Goal: Information Seeking & Learning: Learn about a topic

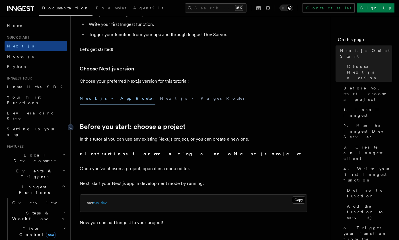
scroll to position [96, 0]
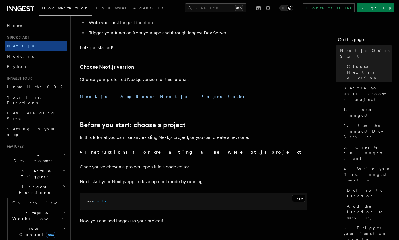
click at [160, 101] on button "Next.js - Pages Router" at bounding box center [203, 96] width 86 height 13
click at [106, 95] on button "Next.js - App Router" at bounding box center [118, 96] width 76 height 13
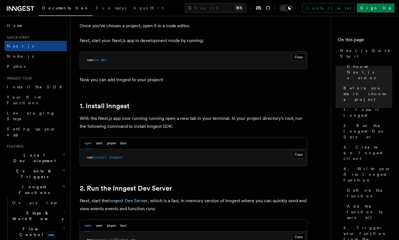
scroll to position [239, 0]
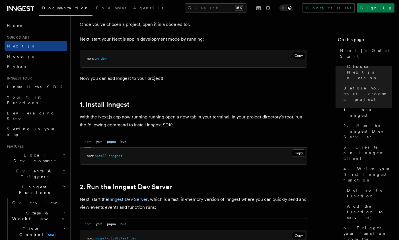
click at [116, 144] on button "pnpm" at bounding box center [111, 142] width 9 height 12
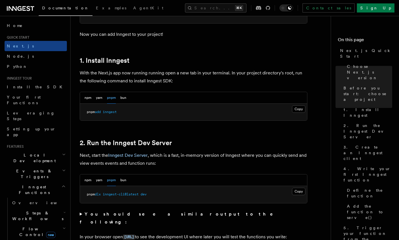
scroll to position [284, 0]
click at [305, 109] on pre "pnpm add inngest" at bounding box center [193, 111] width 227 height 17
click at [300, 109] on button "Copy Copied" at bounding box center [298, 108] width 13 height 7
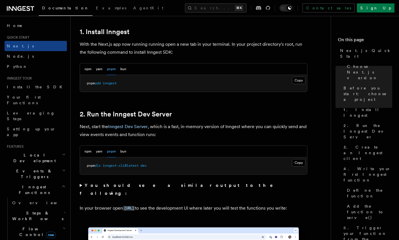
scroll to position [313, 0]
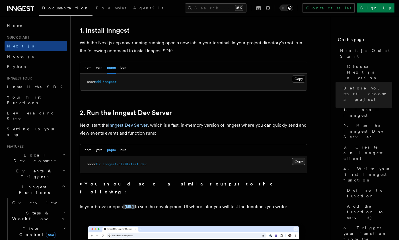
click at [298, 161] on button "Copy Copied" at bounding box center [298, 161] width 13 height 7
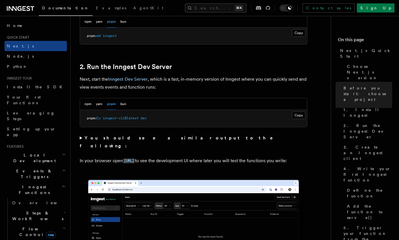
scroll to position [365, 0]
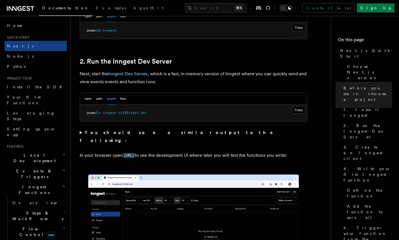
click at [81, 134] on summary "You should see a similar output to the following:" at bounding box center [194, 137] width 228 height 16
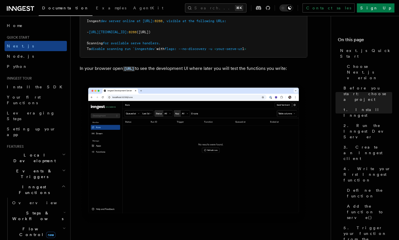
scroll to position [571, 0]
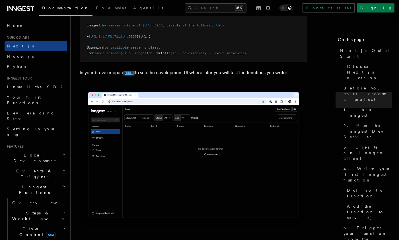
click at [135, 71] on code "[URL]" at bounding box center [129, 73] width 12 height 5
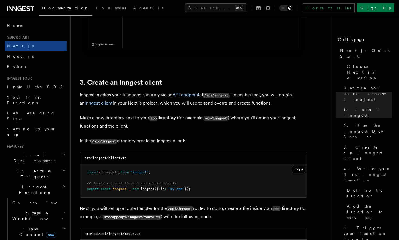
scroll to position [620, 0]
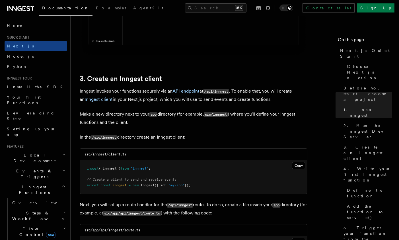
click at [225, 115] on code "src/inngest" at bounding box center [216, 114] width 24 height 5
copy code "inngest"
drag, startPoint x: 109, startPoint y: 156, endPoint x: 134, endPoint y: 156, distance: 25.3
click at [134, 156] on div "src/inngest/client.ts" at bounding box center [193, 155] width 227 height 12
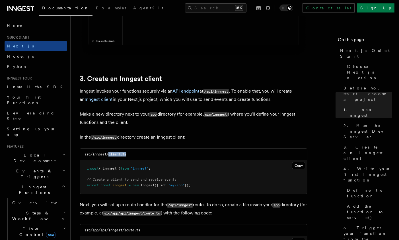
copy code "client.ts"
click at [300, 170] on button "Copy Copied" at bounding box center [298, 165] width 13 height 7
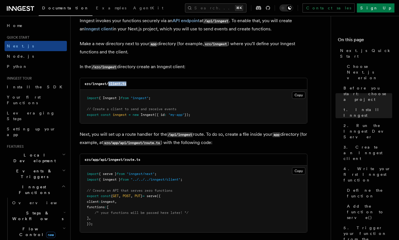
scroll to position [733, 0]
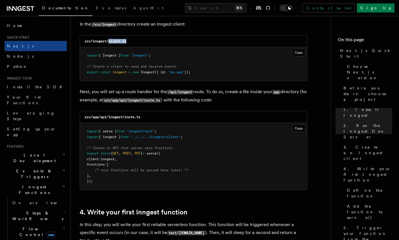
click at [175, 94] on code "/api/inngest" at bounding box center [180, 92] width 26 height 5
copy code "api"
click at [187, 95] on code "/api/inngest" at bounding box center [180, 92] width 26 height 5
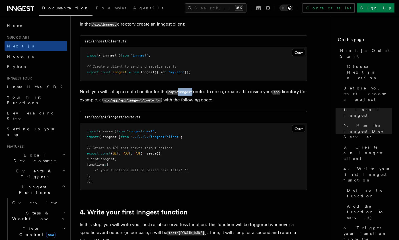
copy code "inngest"
click at [293, 130] on button "Copy Copied" at bounding box center [298, 128] width 13 height 7
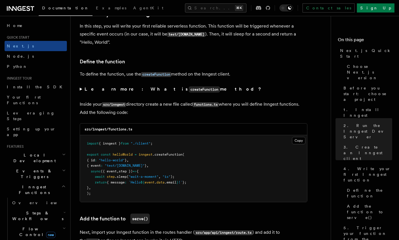
scroll to position [954, 0]
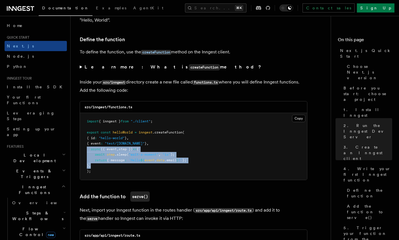
drag, startPoint x: 100, startPoint y: 168, endPoint x: 84, endPoint y: 150, distance: 24.0
click at [84, 150] on pre "import { inngest } from "./client" ; export const helloWorld = inngest .createF…" at bounding box center [193, 146] width 227 height 67
copy code "async ({ event , step }) => { await step .sleep ( "wait-a-moment" , "1s" ); ret…"
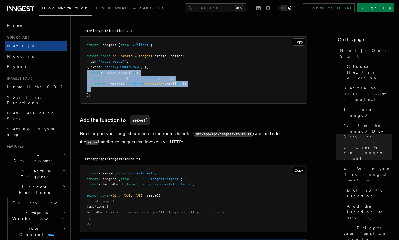
scroll to position [1030, 0]
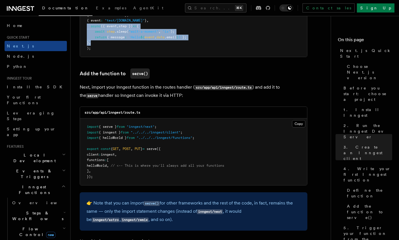
click at [154, 129] on span ""inngest/next"" at bounding box center [141, 127] width 28 height 4
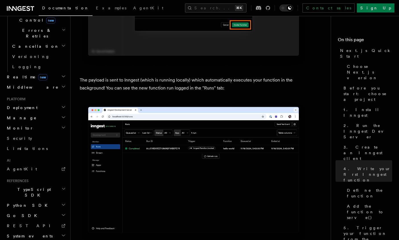
scroll to position [1880, 0]
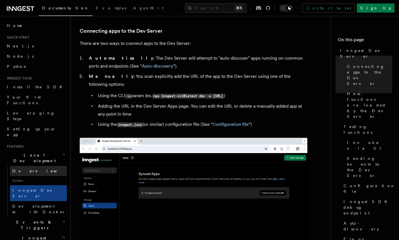
scroll to position [337, 0]
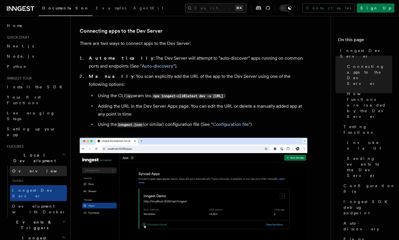
click at [20, 166] on link "Overview" at bounding box center [38, 171] width 57 height 10
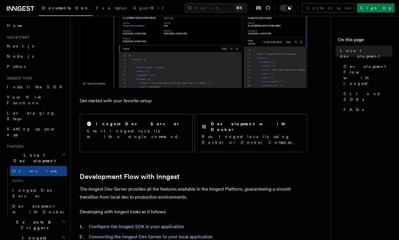
scroll to position [208, 0]
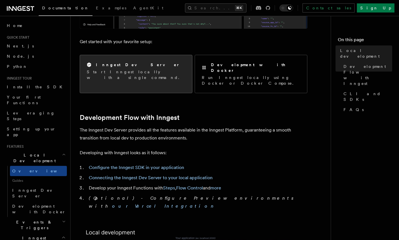
click at [116, 68] on div "Inngest Dev Server" at bounding box center [136, 65] width 98 height 6
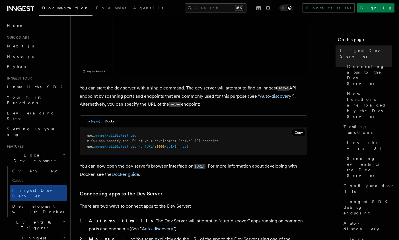
scroll to position [182, 0]
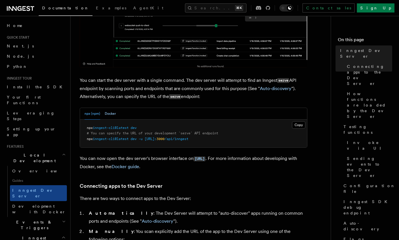
click at [114, 113] on button "Docker" at bounding box center [110, 114] width 11 height 12
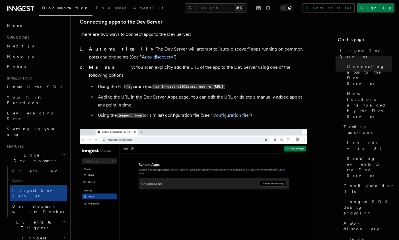
scroll to position [340, 0]
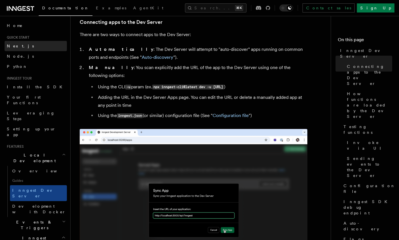
click at [21, 45] on link "Next.js" at bounding box center [36, 46] width 62 height 10
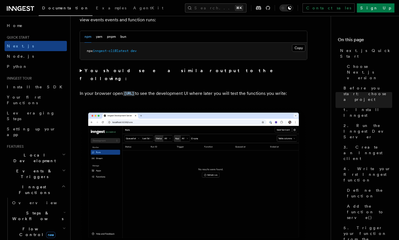
scroll to position [422, 0]
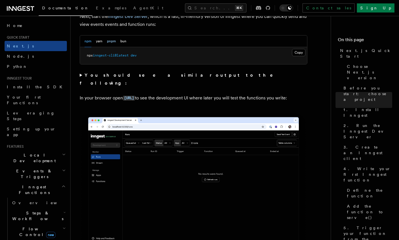
click at [111, 42] on button "pnpm" at bounding box center [111, 42] width 9 height 12
click at [163, 74] on strong "You should see a similar output to the following:" at bounding box center [180, 79] width 201 height 13
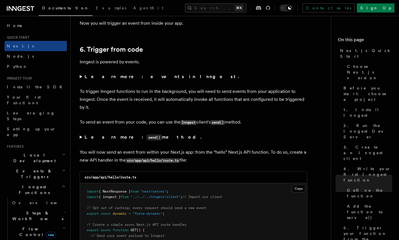
scroll to position [2850, 0]
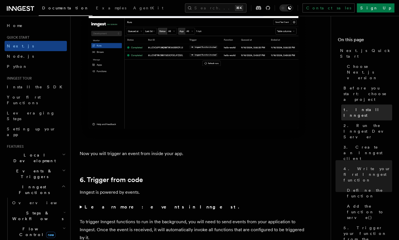
click at [370, 107] on span "1. Install Inngest" at bounding box center [367, 112] width 49 height 11
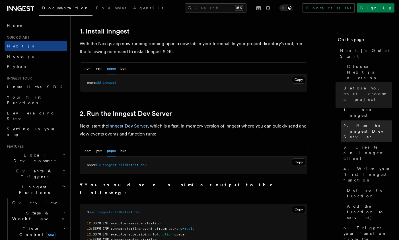
click at [365, 123] on span "2. Run the Inngest Dev Server" at bounding box center [367, 131] width 49 height 17
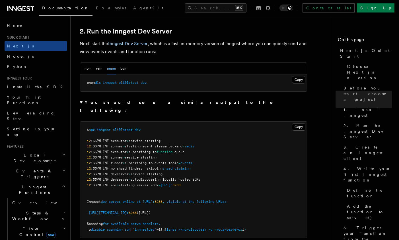
scroll to position [395, 0]
click at [301, 82] on button "Copy Copied" at bounding box center [298, 79] width 13 height 7
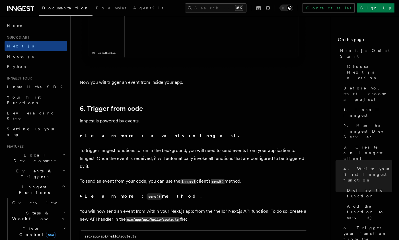
scroll to position [2926, 0]
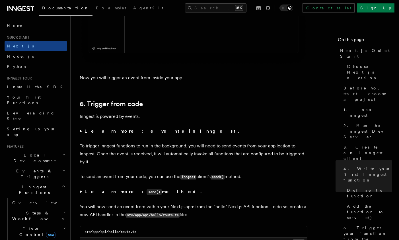
click at [82, 134] on summary "Learn more: events in Inngest." at bounding box center [194, 131] width 228 height 8
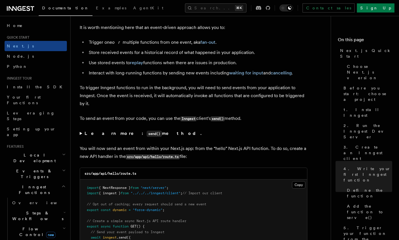
scroll to position [3050, 0]
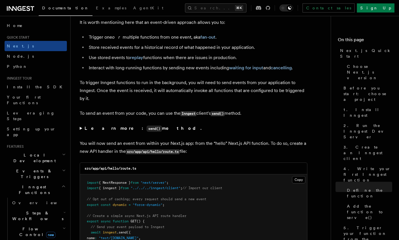
click at [82, 132] on summary "Learn more: send() method." at bounding box center [194, 129] width 228 height 8
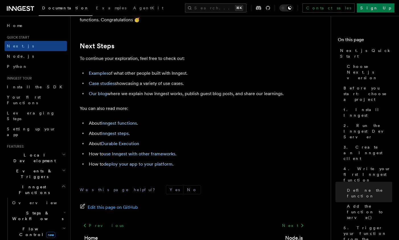
scroll to position [3790, 0]
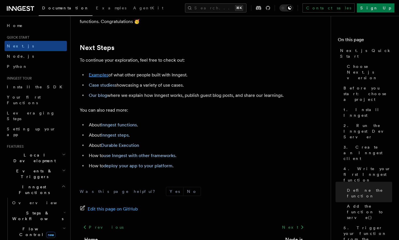
click at [101, 78] on link "Examples" at bounding box center [99, 74] width 20 height 5
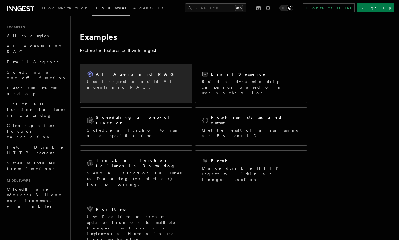
click at [125, 72] on h2 "AI Agents and RAG" at bounding box center [136, 74] width 81 height 6
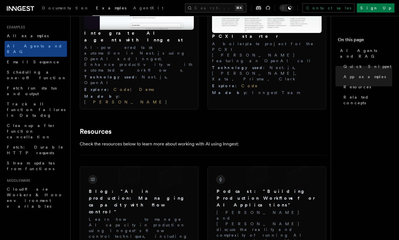
scroll to position [690, 0]
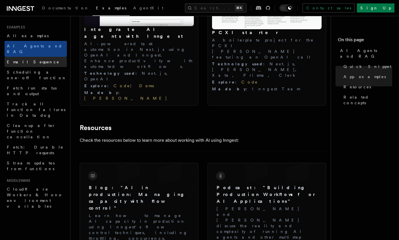
click at [31, 60] on span "Email Sequence" at bounding box center [33, 62] width 53 height 5
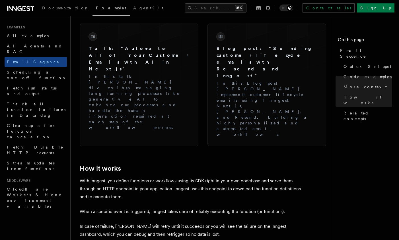
scroll to position [827, 0]
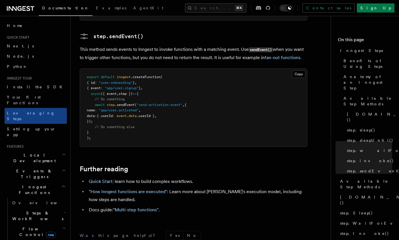
scroll to position [1215, 0]
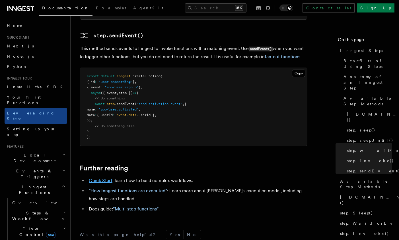
click at [105, 178] on link "Quick Start" at bounding box center [101, 180] width 24 height 5
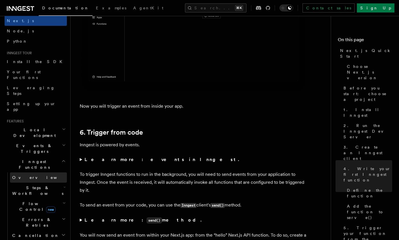
scroll to position [26, 0]
click at [31, 200] on span "Flow Control new" at bounding box center [36, 205] width 53 height 11
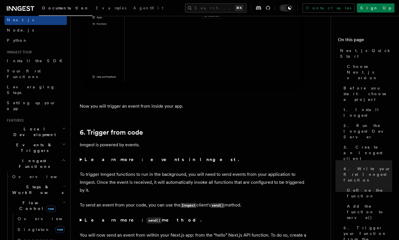
click at [31, 182] on h2 "Steps & Workflows" at bounding box center [38, 190] width 57 height 16
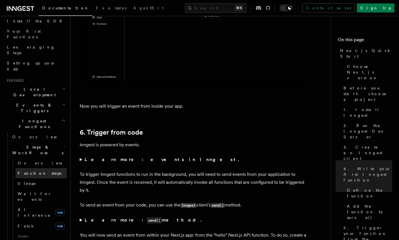
scroll to position [67, 0]
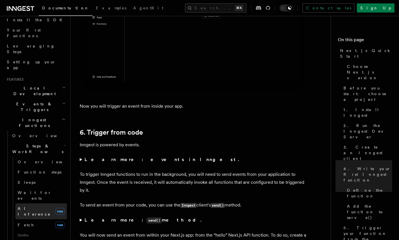
click at [34, 207] on span "AI Inference" at bounding box center [34, 212] width 33 height 10
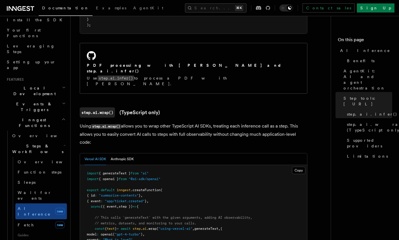
scroll to position [781, 0]
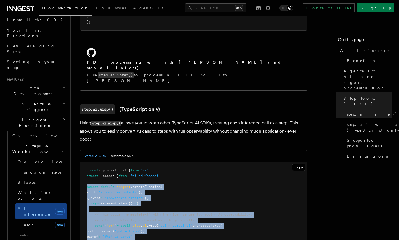
drag, startPoint x: 99, startPoint y: 226, endPoint x: 85, endPoint y: 153, distance: 73.8
click at [85, 162] on pre "import { generateText } from "ai" import { openai } from "@ai-sdk/openai" expor…" at bounding box center [193, 215] width 227 height 106
copy code "export default inngest .createFunction ( { id : "summarize-contents" } , { even…"
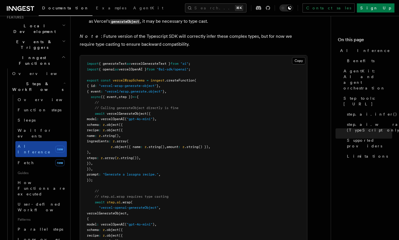
scroll to position [131, 0]
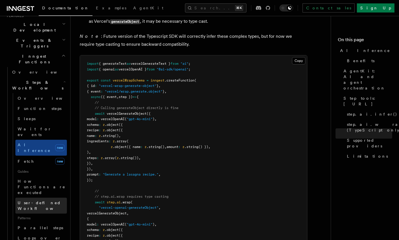
click at [47, 201] on span "User-defined Workflows" at bounding box center [43, 206] width 51 height 10
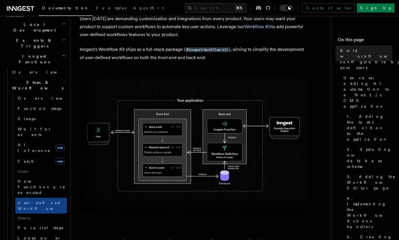
scroll to position [47, 0]
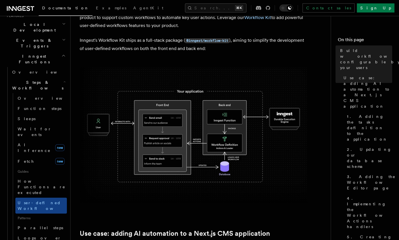
click at [148, 125] on img at bounding box center [194, 135] width 228 height 136
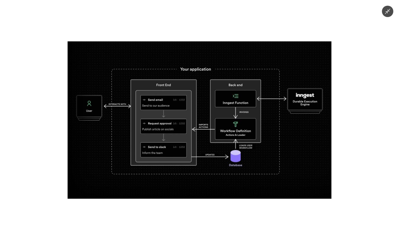
click at [348, 137] on div at bounding box center [199, 120] width 399 height 240
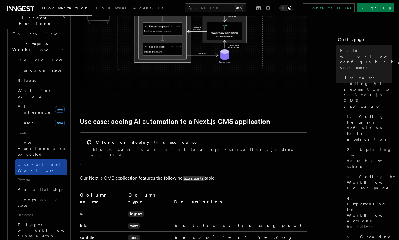
scroll to position [170, 0]
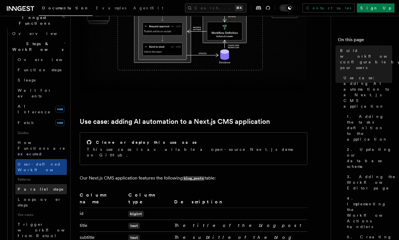
click at [36, 184] on link "Parallel steps" at bounding box center [40, 189] width 51 height 10
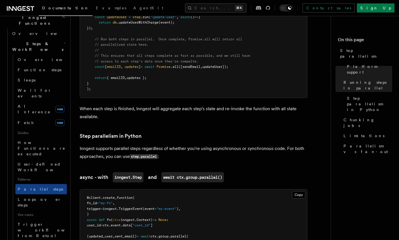
scroll to position [299, 0]
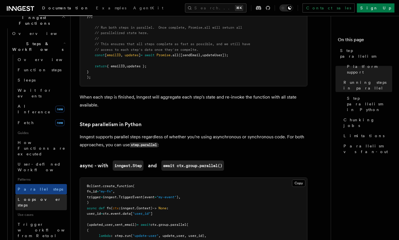
click at [63, 195] on link "Loops over steps" at bounding box center [40, 203] width 51 height 16
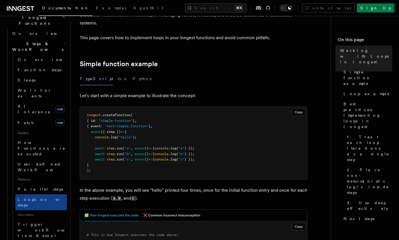
scroll to position [66, 0]
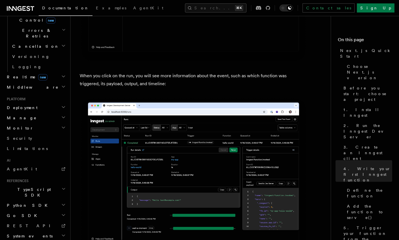
scroll to position [2089, 0]
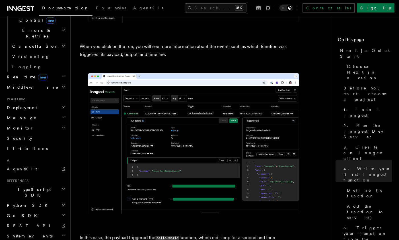
click at [59, 185] on h2 "TypeScript SDK" at bounding box center [36, 193] width 62 height 16
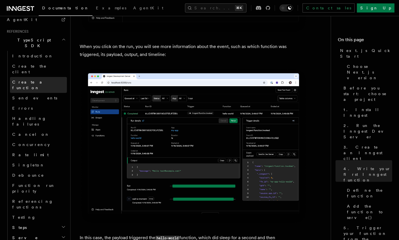
scroll to position [365, 0]
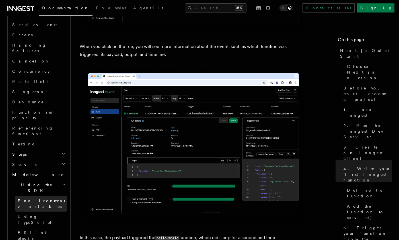
scroll to position [440, 0]
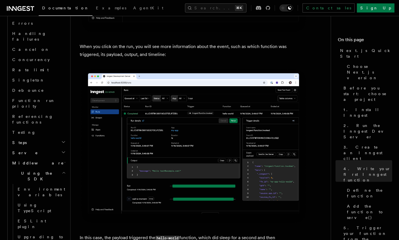
scroll to position [450, 0]
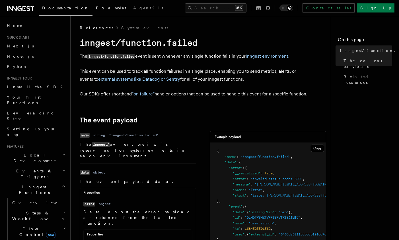
click at [96, 9] on span "Examples" at bounding box center [111, 8] width 30 height 5
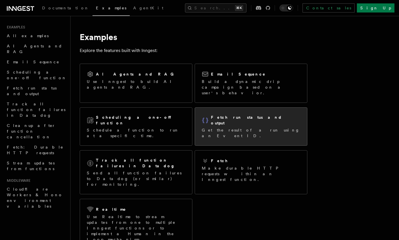
click at [223, 109] on div "Fetch run status and output Get the result of a run using an Event ID." at bounding box center [251, 127] width 112 height 38
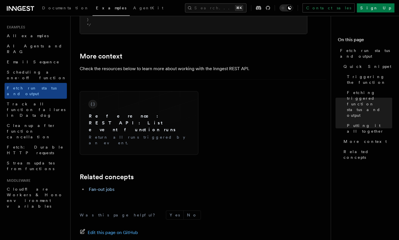
scroll to position [876, 0]
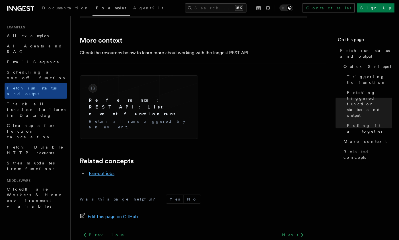
click at [106, 171] on link "Fan-out jobs" at bounding box center [102, 173] width 26 height 5
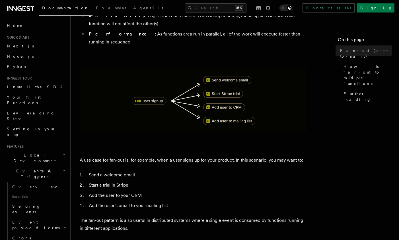
scroll to position [63, 0]
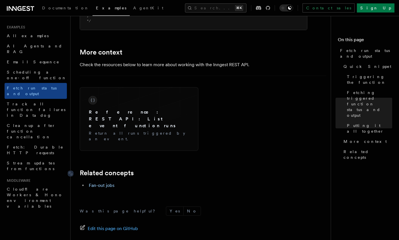
scroll to position [864, 0]
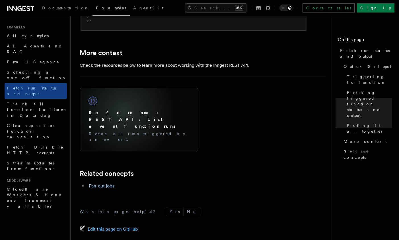
click at [123, 112] on h3 "Reference: REST API: List event function runs" at bounding box center [139, 120] width 100 height 20
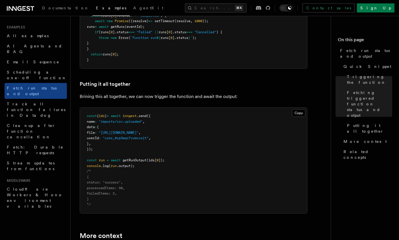
scroll to position [682, 0]
